Goal: Transaction & Acquisition: Purchase product/service

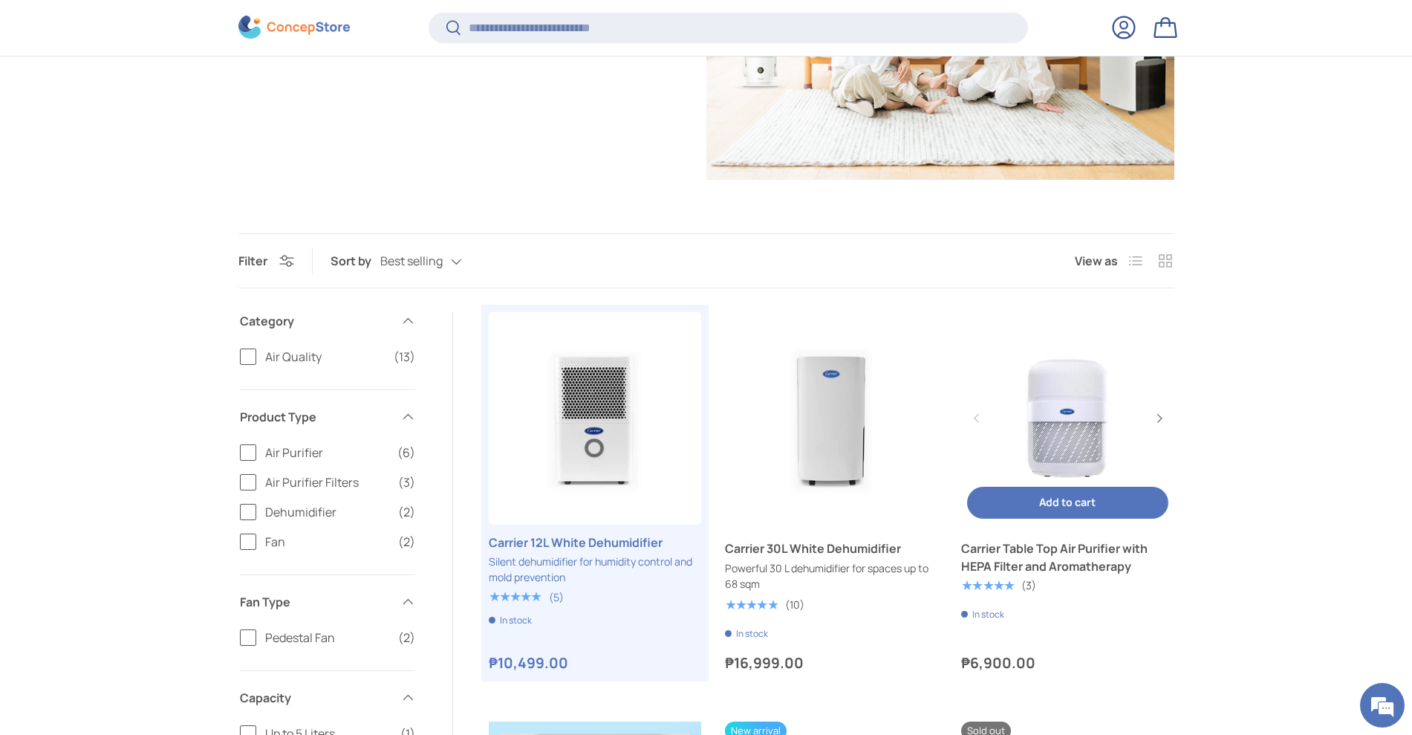
scroll to position [368, 0]
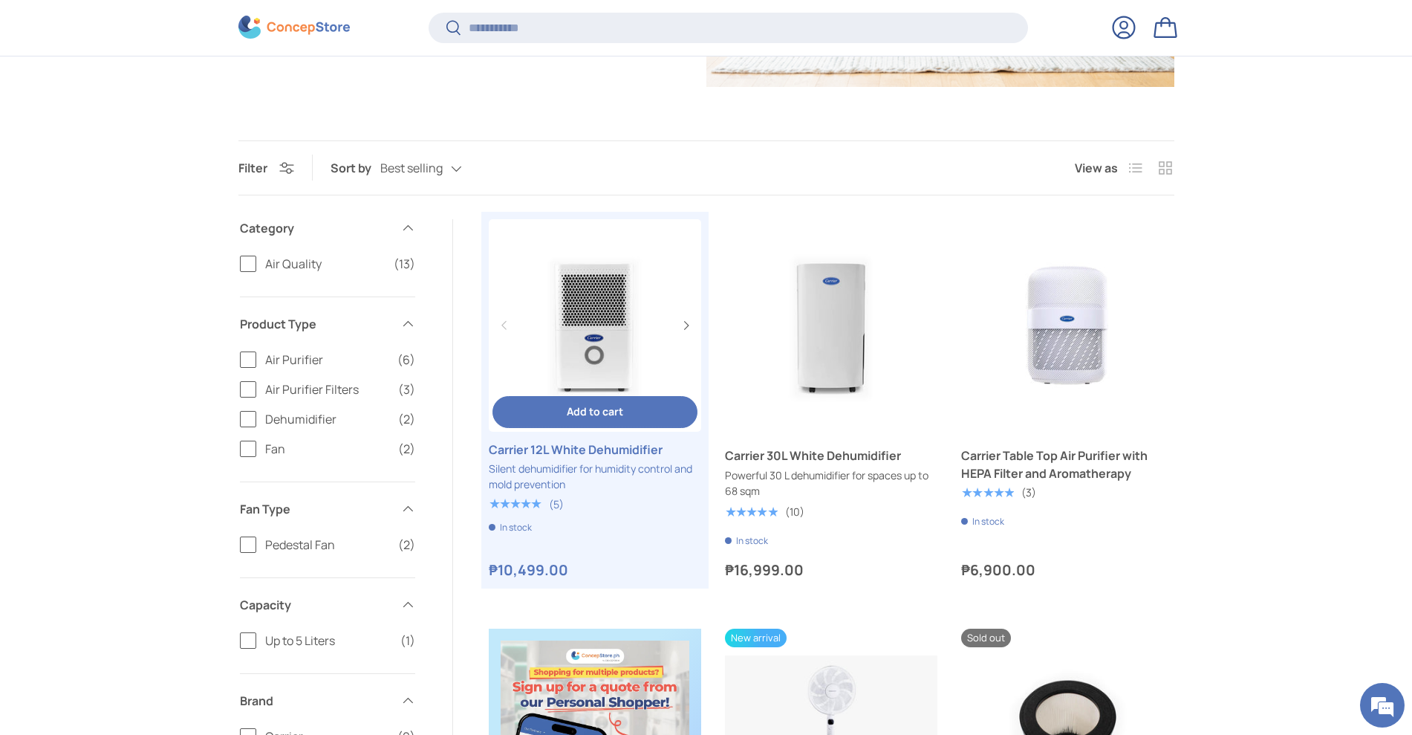
click at [613, 342] on link "Carrier 12L White Dehumidifier" at bounding box center [595, 325] width 212 height 212
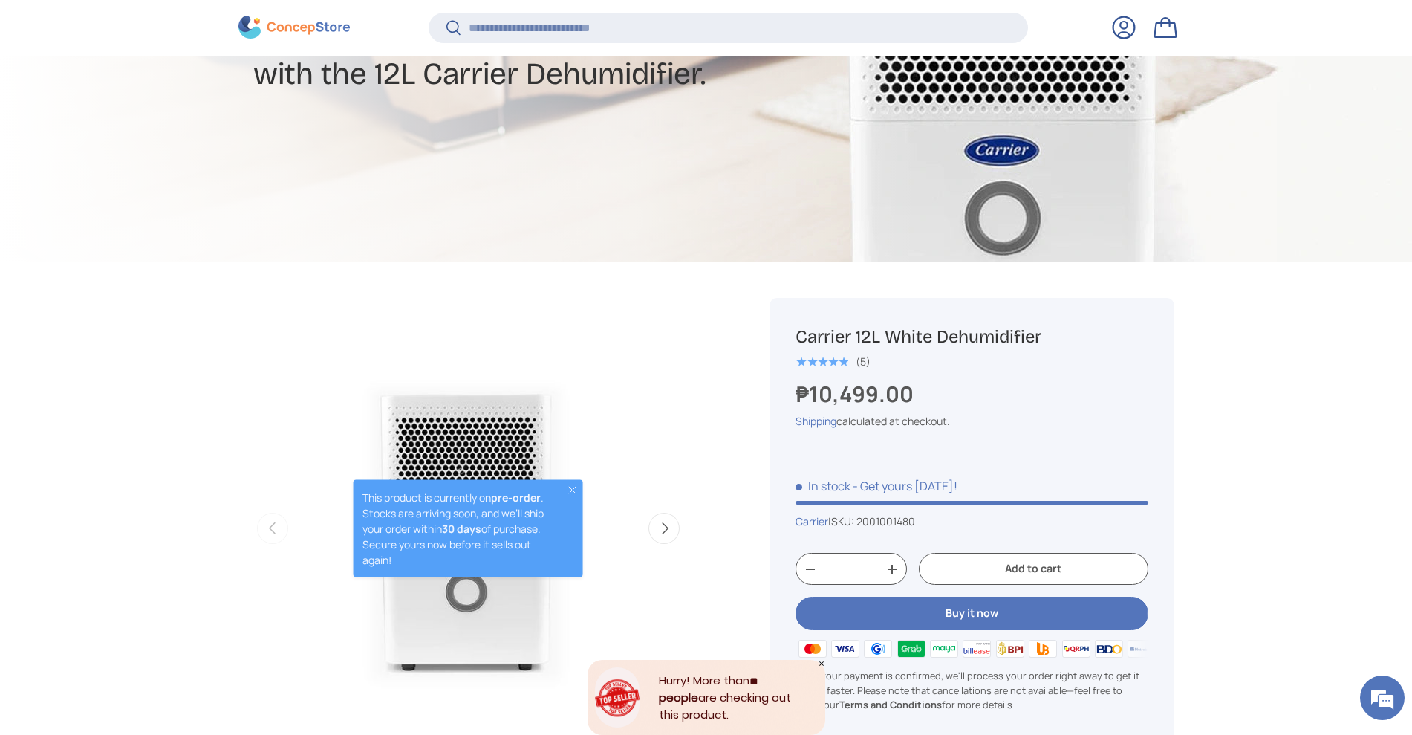
scroll to position [368, 0]
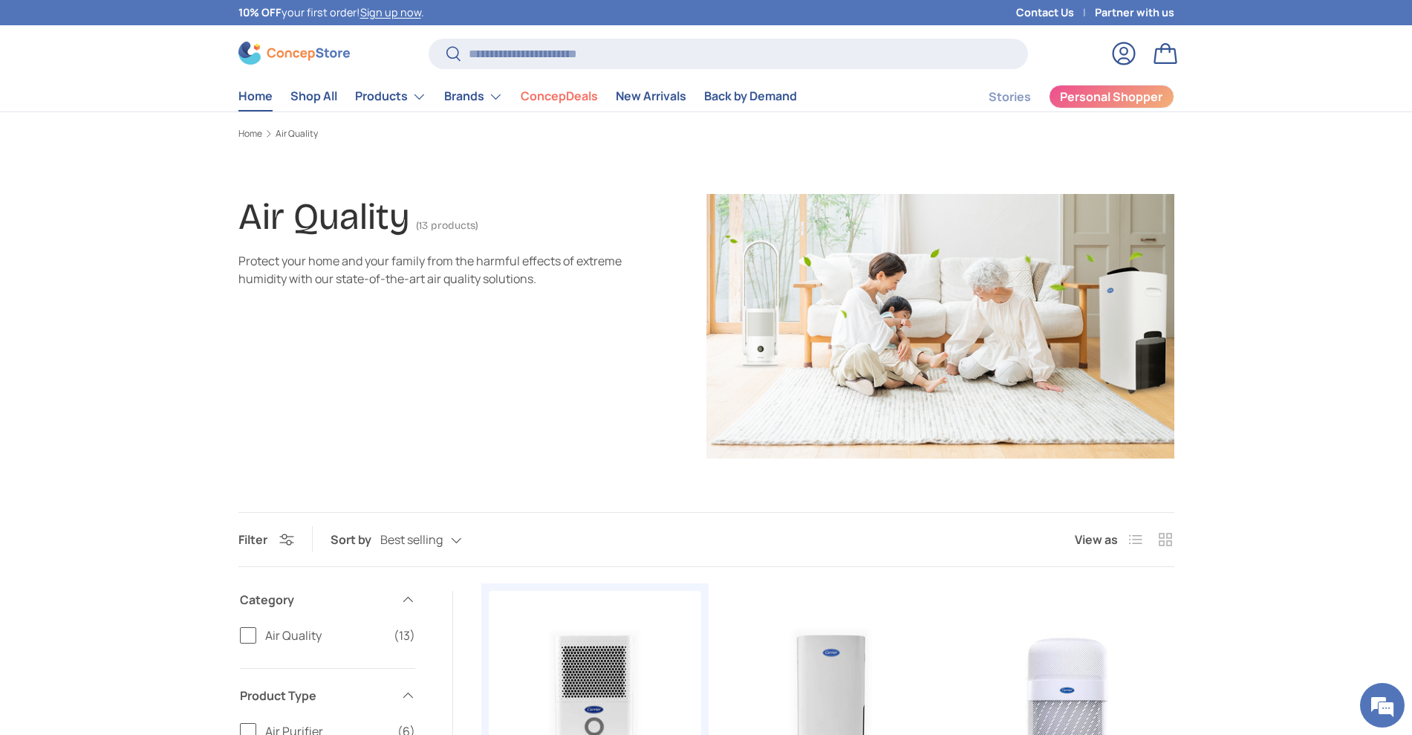
click at [258, 97] on link "Home" at bounding box center [255, 96] width 34 height 29
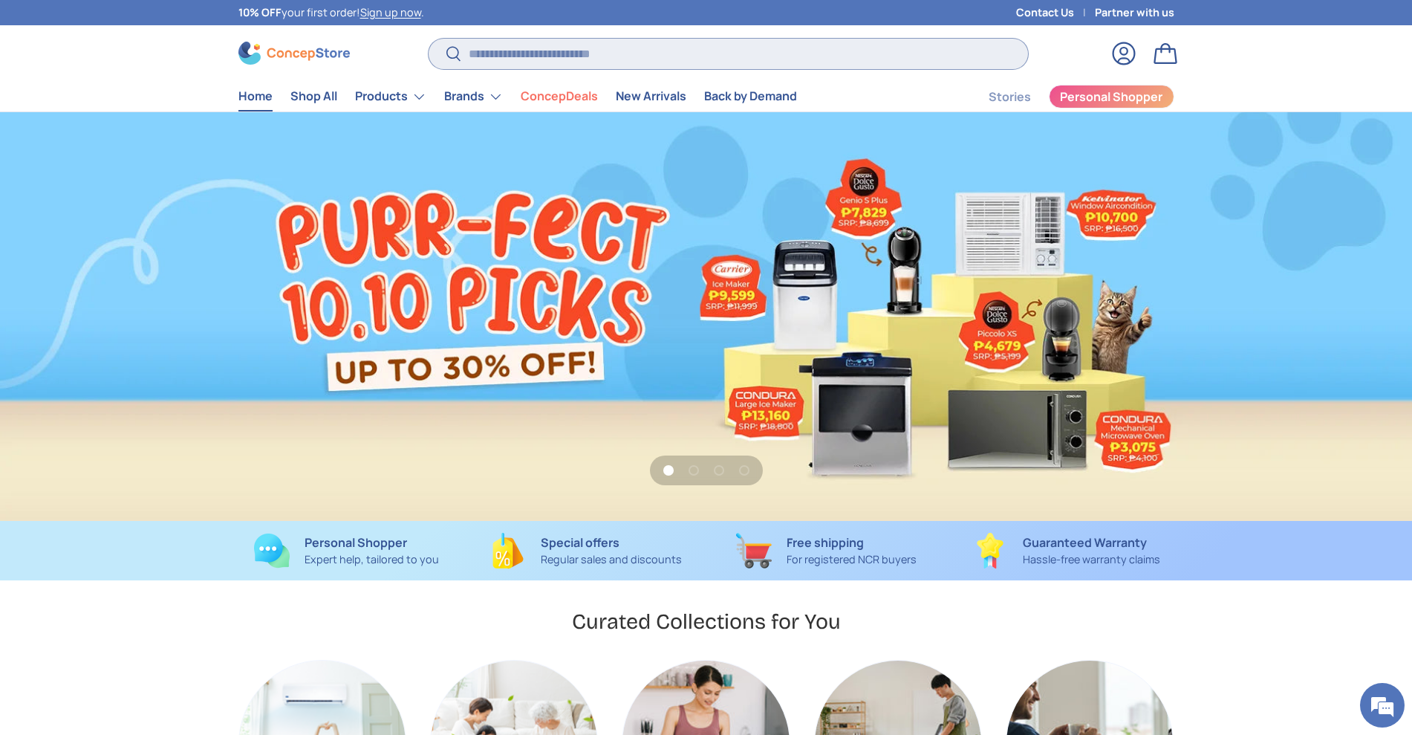
click at [515, 57] on input "Search" at bounding box center [728, 54] width 599 height 30
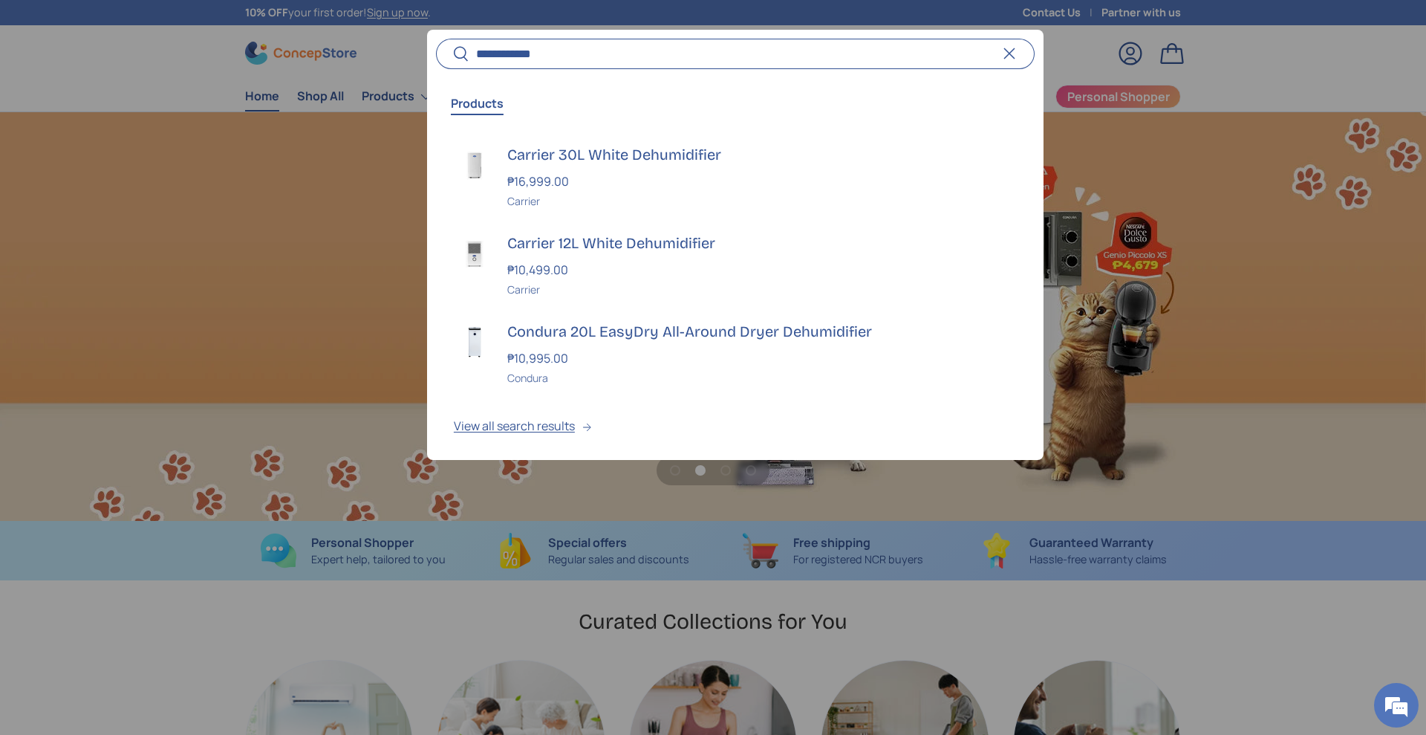
type input "**********"
click at [436, 37] on button "Search" at bounding box center [452, 54] width 33 height 35
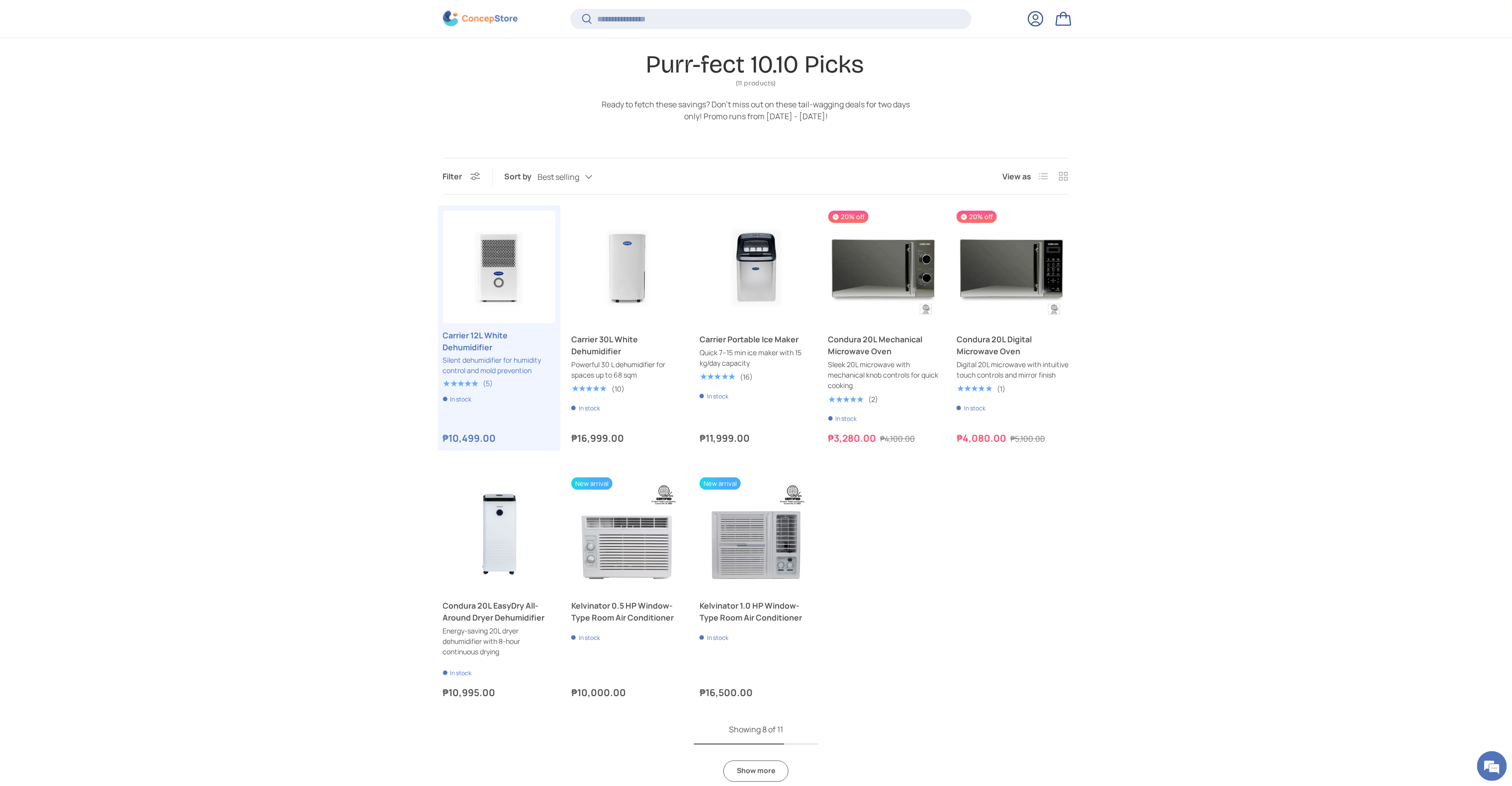
click at [944, 272] on div "Filter Filter & Sort Sort by Best selling Featured Best selling Alphabetically,…" at bounding box center [756, 480] width 1512 height 644
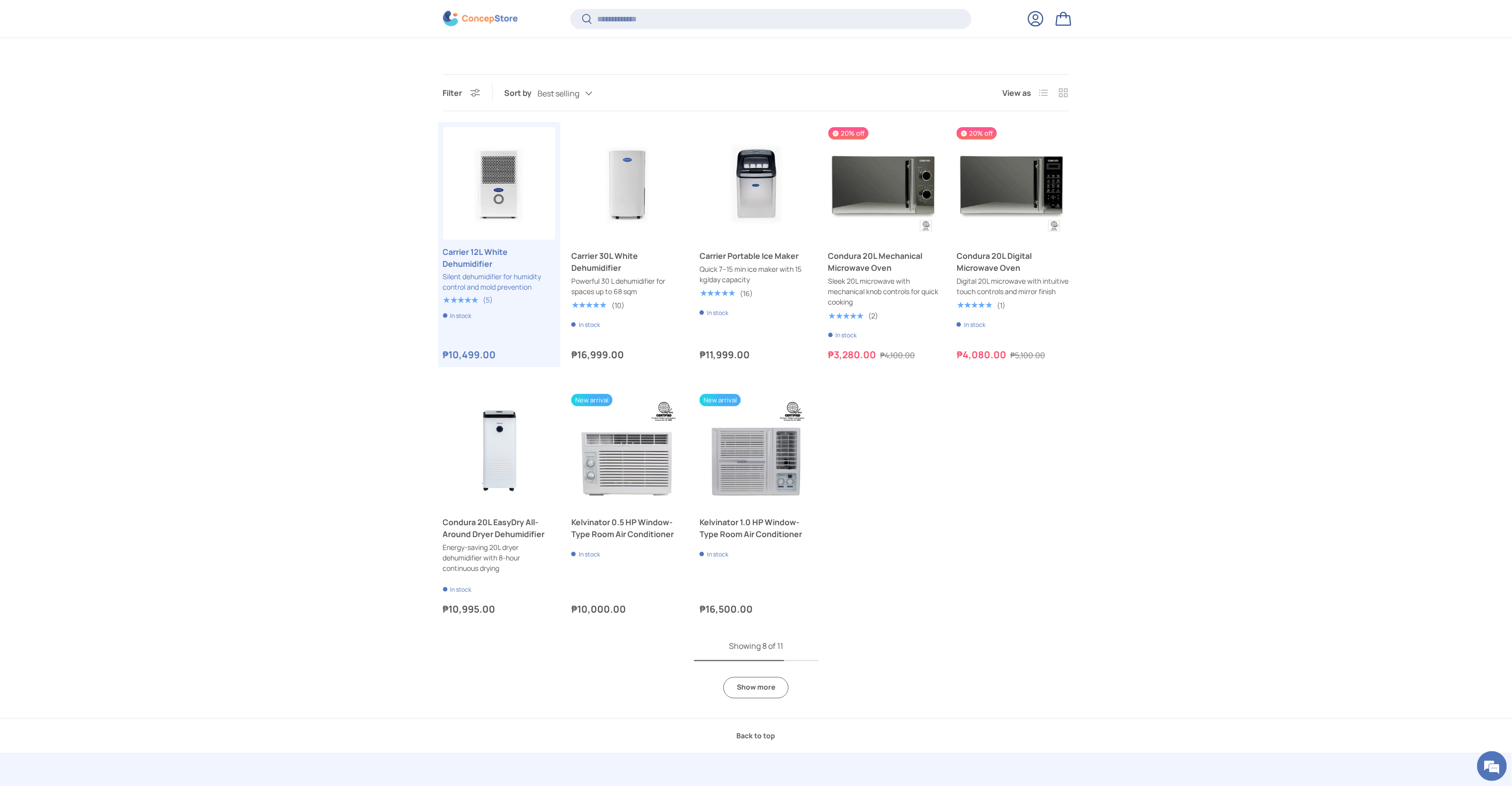
scroll to position [892, 0]
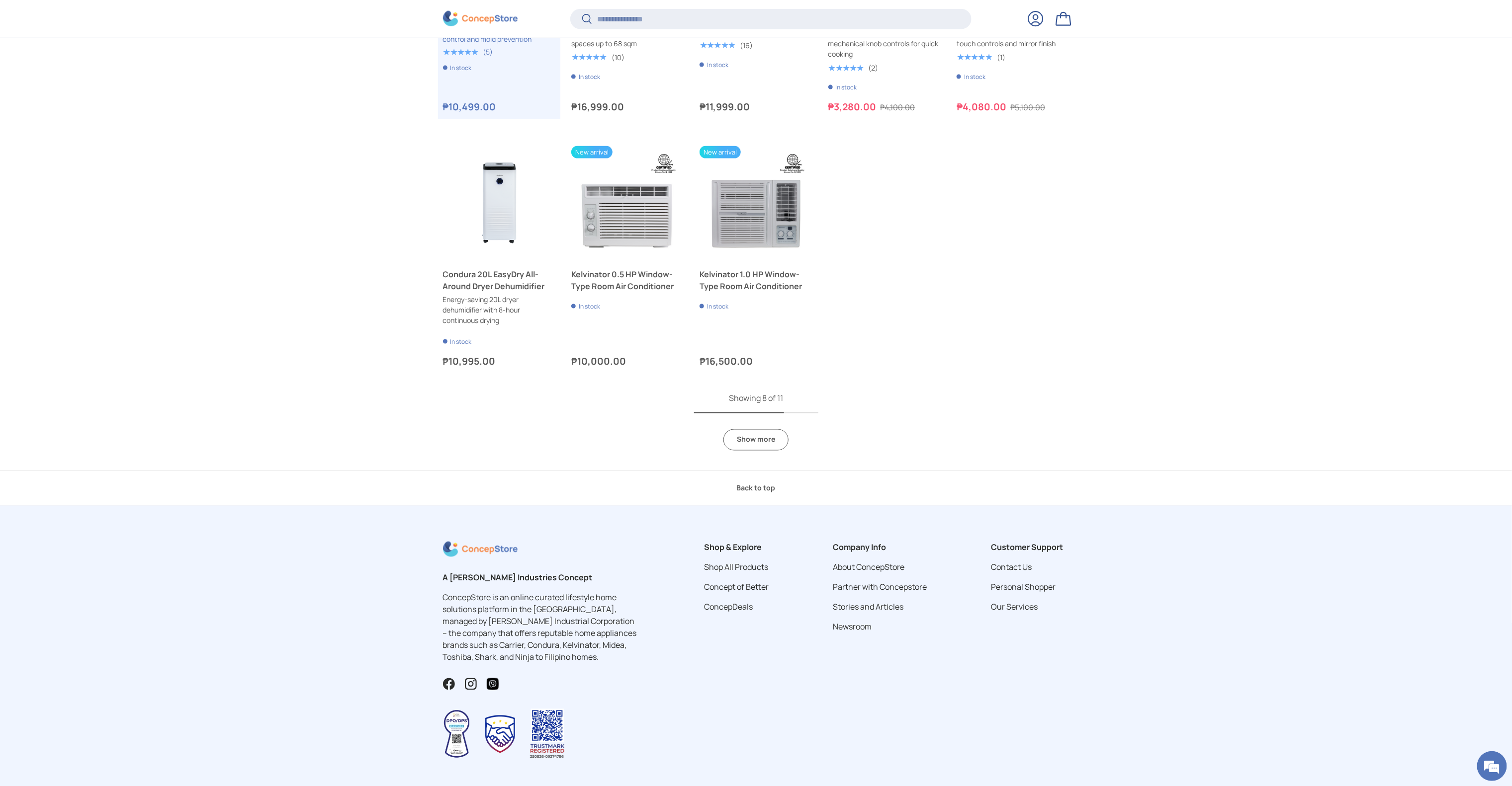
click at [761, 431] on link "Show more" at bounding box center [756, 440] width 65 height 21
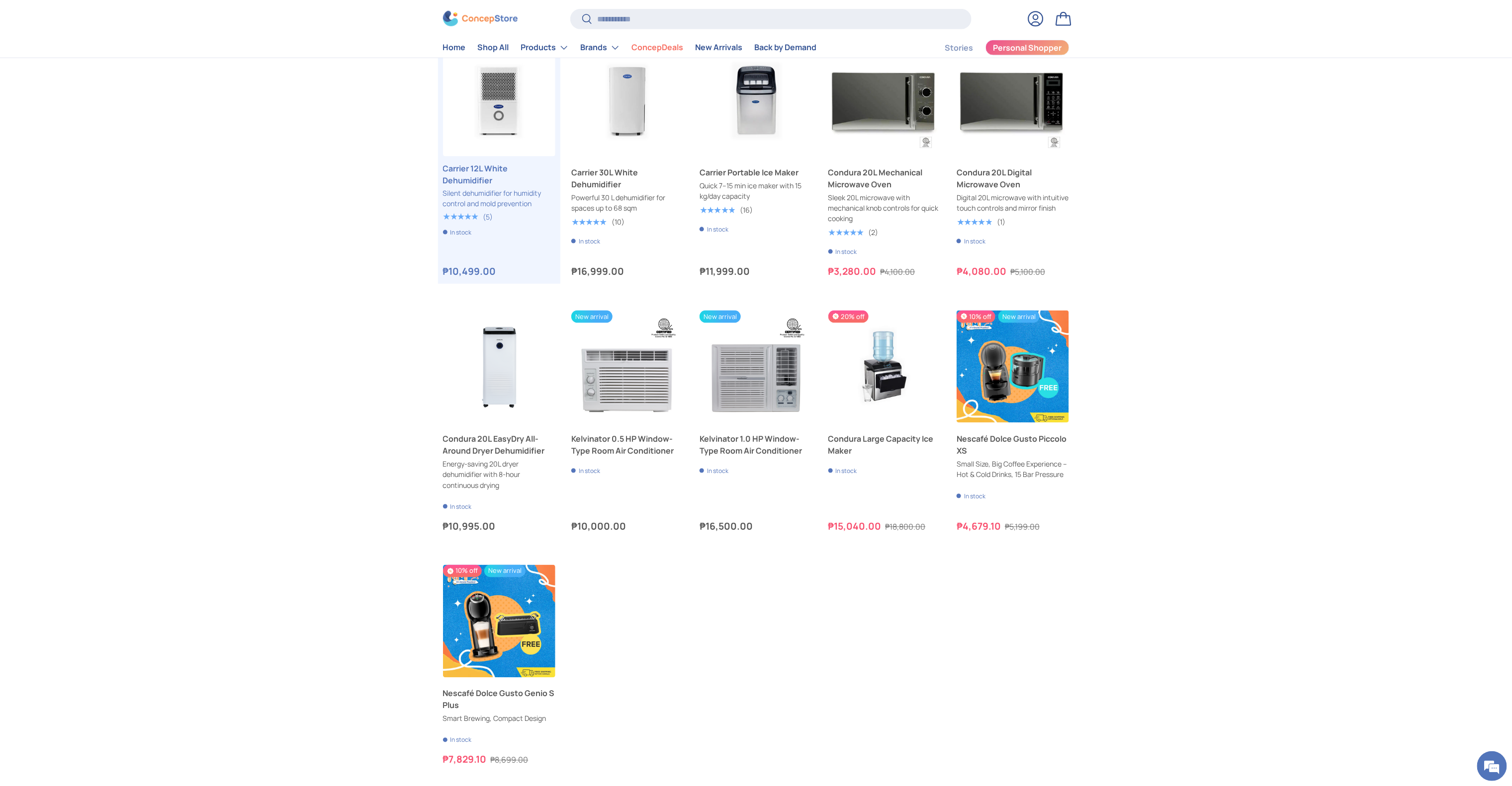
scroll to position [696, 0]
